Goal: Task Accomplishment & Management: Manage account settings

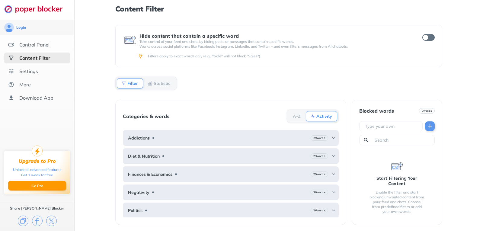
click at [268, 19] on div "Content Filter Hide content that contain a specific word Take control of your f…" at bounding box center [278, 118] width 327 height 226
click at [34, 43] on div "Control Panel" at bounding box center [34, 45] width 30 height 6
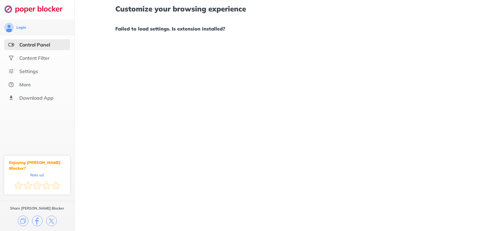
click at [34, 43] on div "Control Panel" at bounding box center [34, 45] width 31 height 6
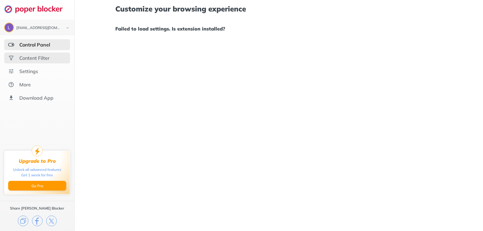
click at [38, 58] on div "Content Filter" at bounding box center [34, 58] width 30 height 6
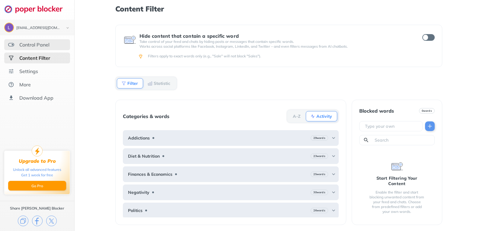
click at [39, 49] on div "Control Panel" at bounding box center [37, 44] width 66 height 11
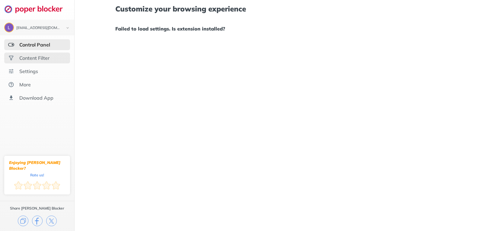
click at [40, 62] on div "Content Filter" at bounding box center [37, 58] width 66 height 11
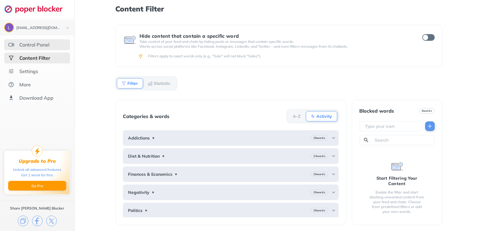
click at [35, 42] on div "Control Panel" at bounding box center [34, 45] width 30 height 6
